Goal: Information Seeking & Learning: Learn about a topic

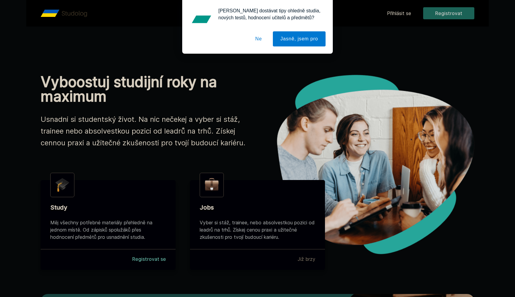
click at [395, 19] on div "[PERSON_NAME] dostávat tipy ohledně studia, nových testů, hodnocení učitelů a p…" at bounding box center [257, 27] width 515 height 54
click at [395, 14] on div "[PERSON_NAME] dostávat tipy ohledně studia, nových testů, hodnocení učitelů a p…" at bounding box center [257, 27] width 515 height 54
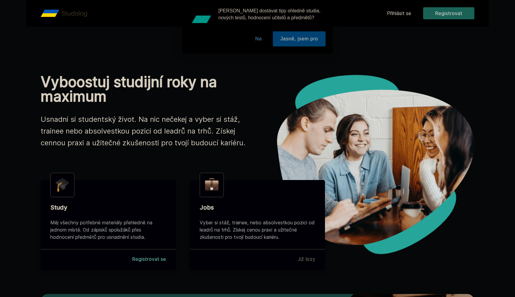
click at [259, 39] on button "Ne" at bounding box center [259, 38] width 22 height 15
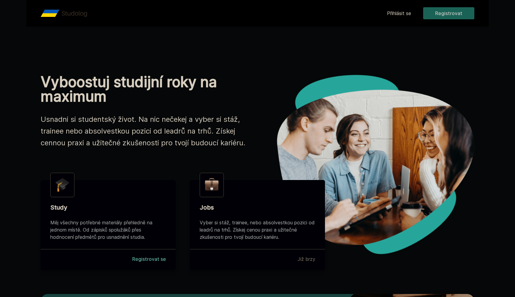
click at [392, 14] on link "Přihlásit se" at bounding box center [399, 13] width 24 height 7
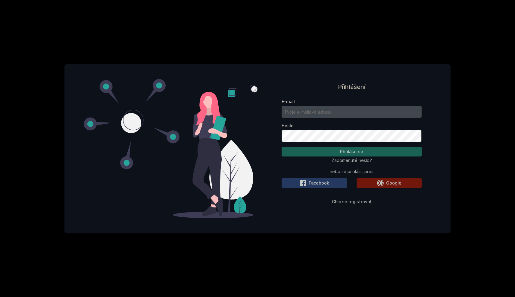
click at [313, 115] on input "E-mail" at bounding box center [352, 112] width 140 height 12
click at [314, 115] on input "E-mail" at bounding box center [352, 112] width 140 height 12
click at [384, 114] on input "E-mail" at bounding box center [352, 112] width 140 height 12
paste input "[EMAIL_ADDRESS][DOMAIN_NAME]"
type input "[EMAIL_ADDRESS][DOMAIN_NAME]"
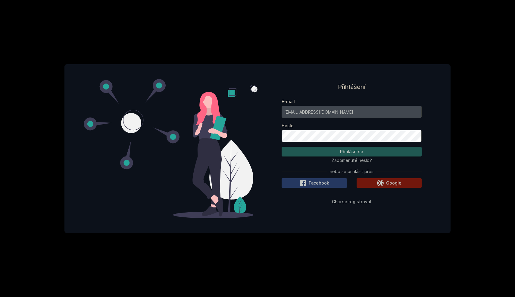
click at [365, 147] on button "Přihlásit se" at bounding box center [352, 152] width 140 height 10
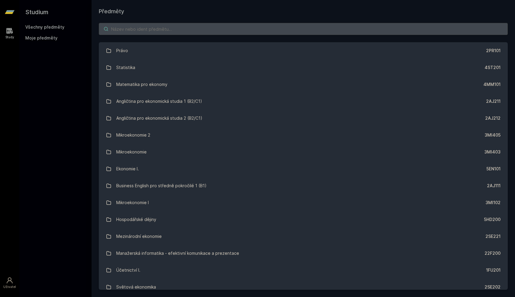
click at [367, 29] on input "search" at bounding box center [303, 29] width 409 height 12
paste input "suhqih-zohrez-fiddA3"
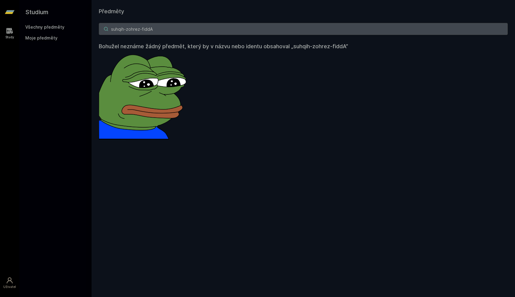
type input "suhqih-zohrez-fidd"
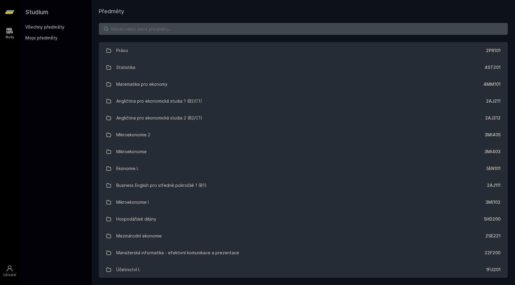
click at [167, 31] on input "search" at bounding box center [303, 29] width 409 height 12
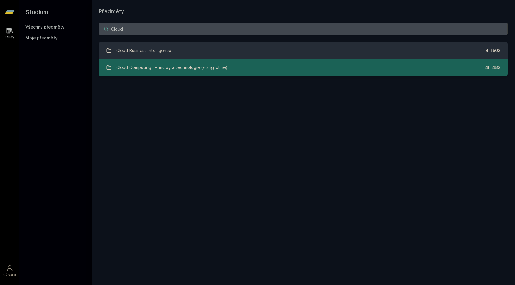
type input "Cloud"
click at [208, 73] on div "Cloud Computing : Principy a technologie (v angličtině)" at bounding box center [172, 67] width 112 height 12
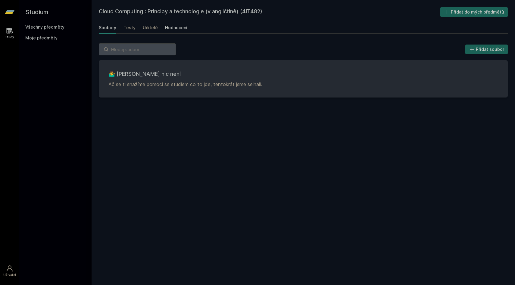
click at [178, 27] on div "Hodnocení" at bounding box center [176, 28] width 22 height 6
